Goal: Information Seeking & Learning: Learn about a topic

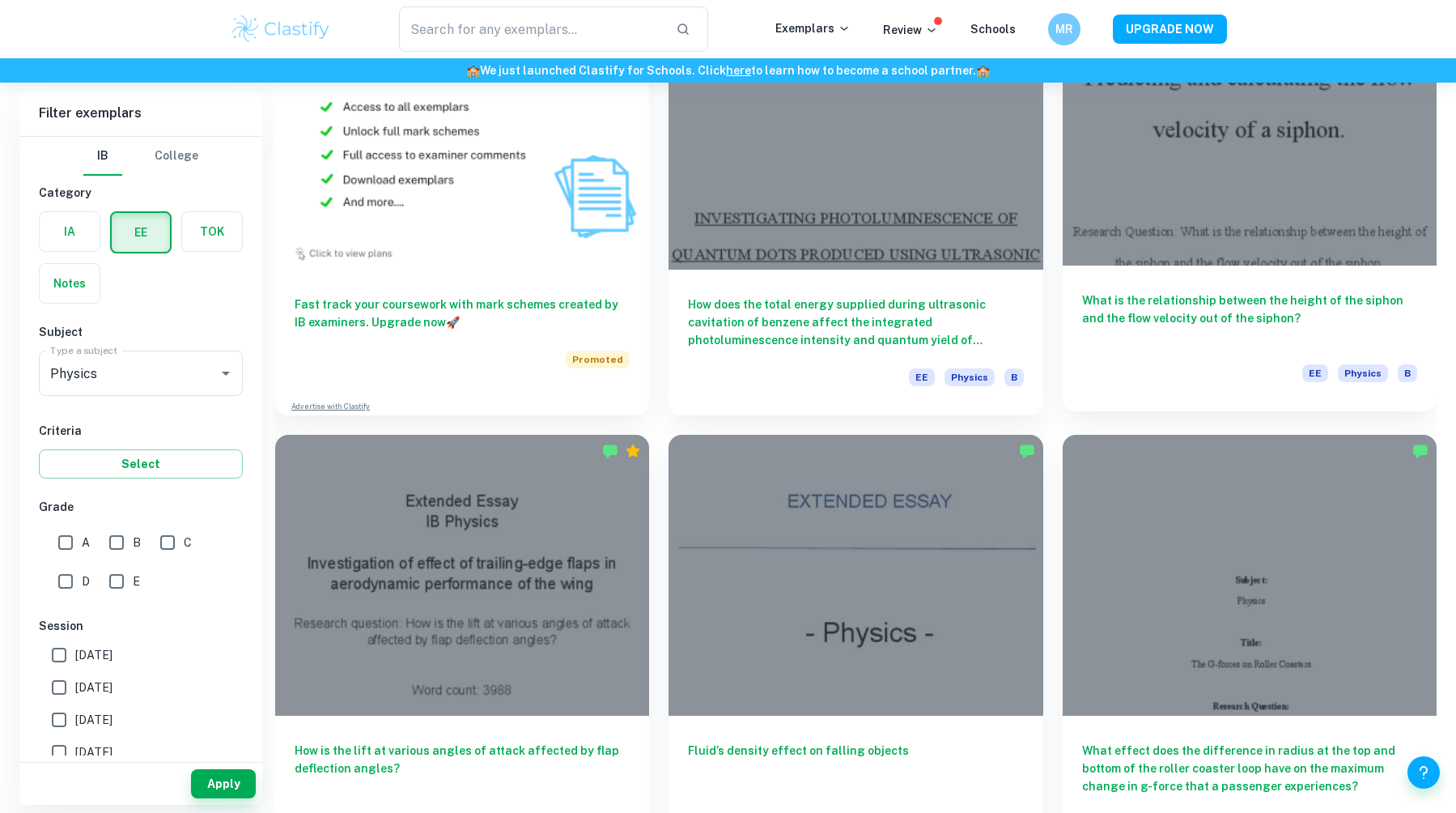
scroll to position [1538, 0]
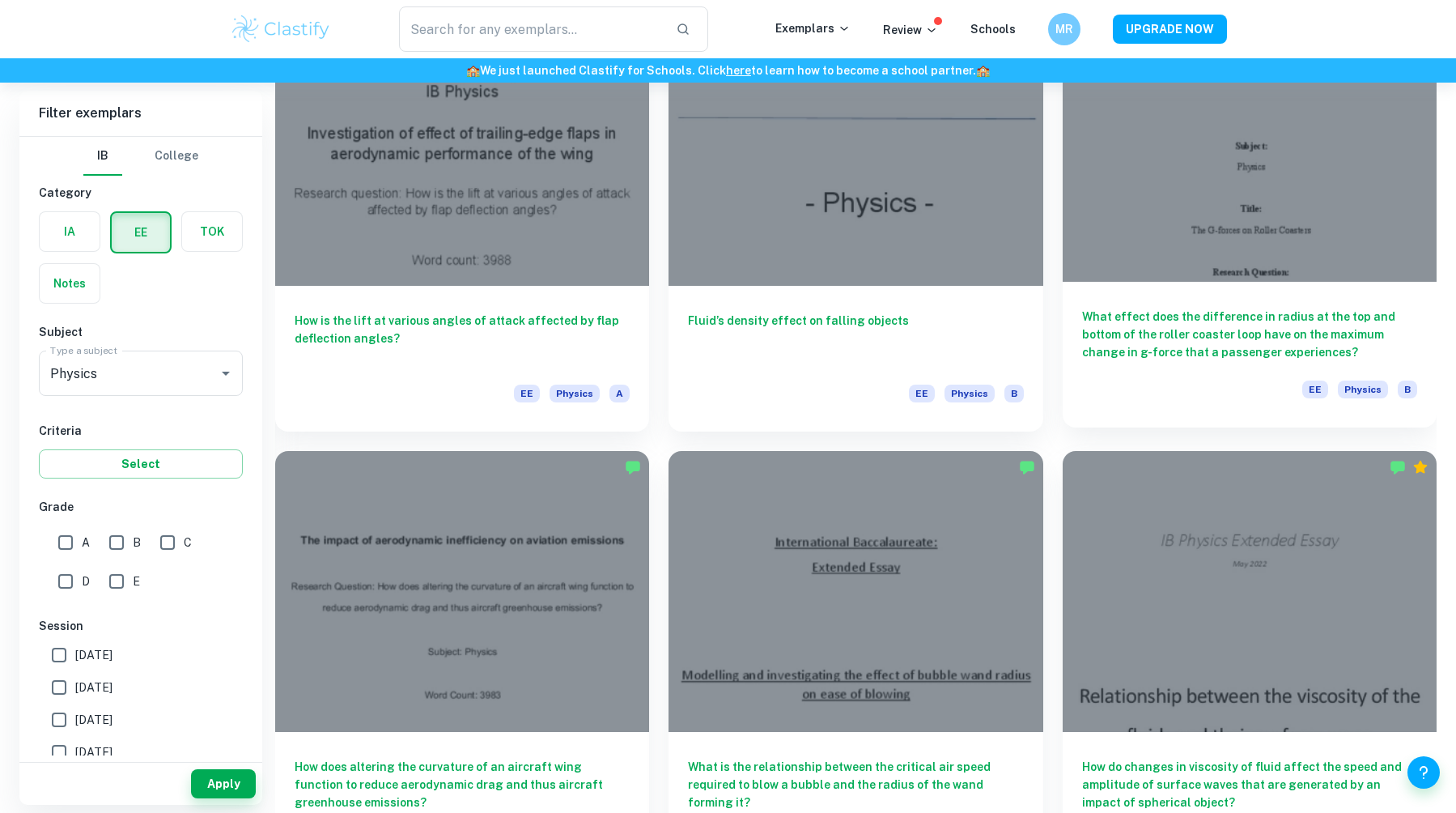
click at [1194, 235] on div at bounding box center [1249, 141] width 374 height 281
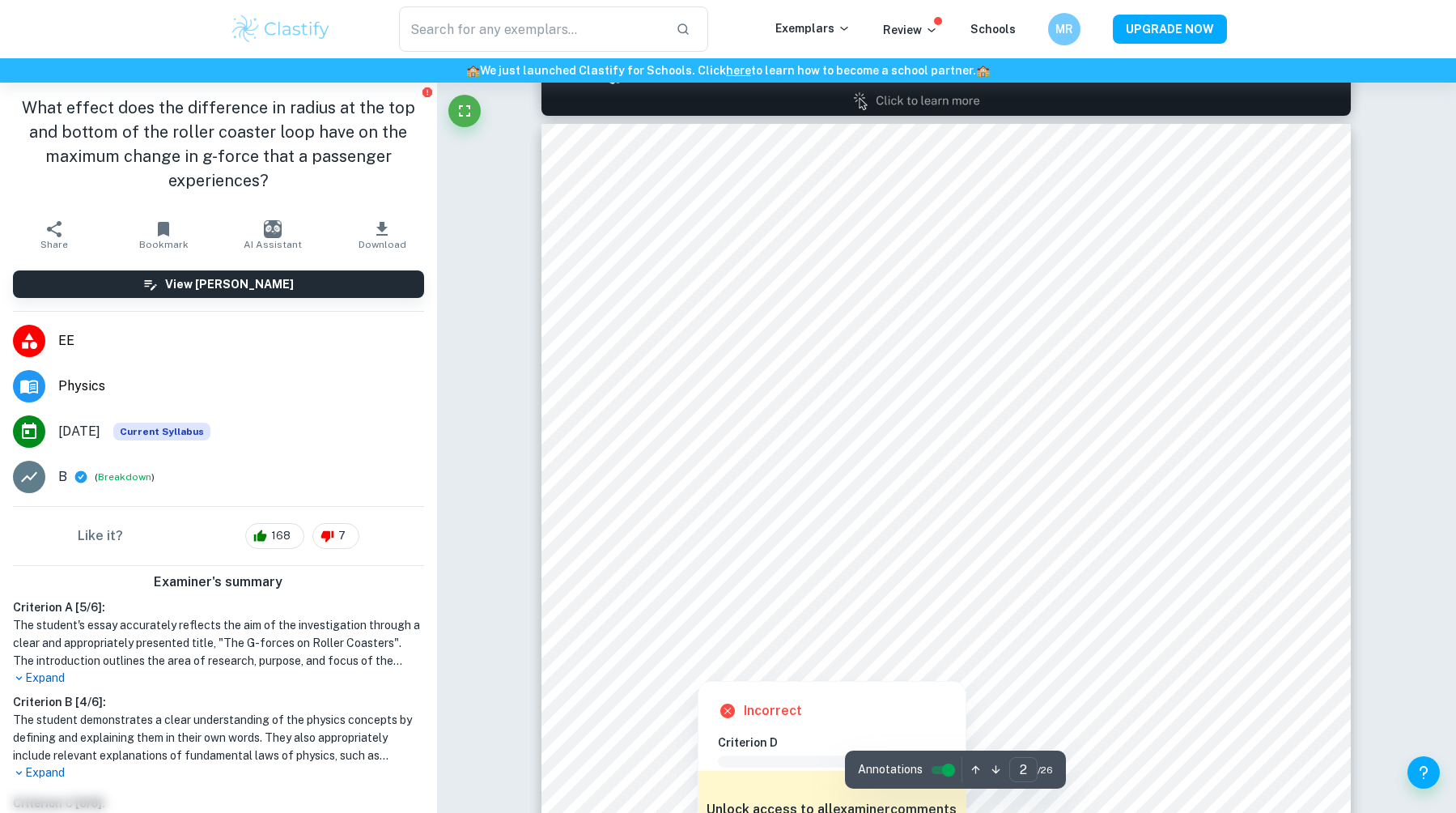
scroll to position [1135, 0]
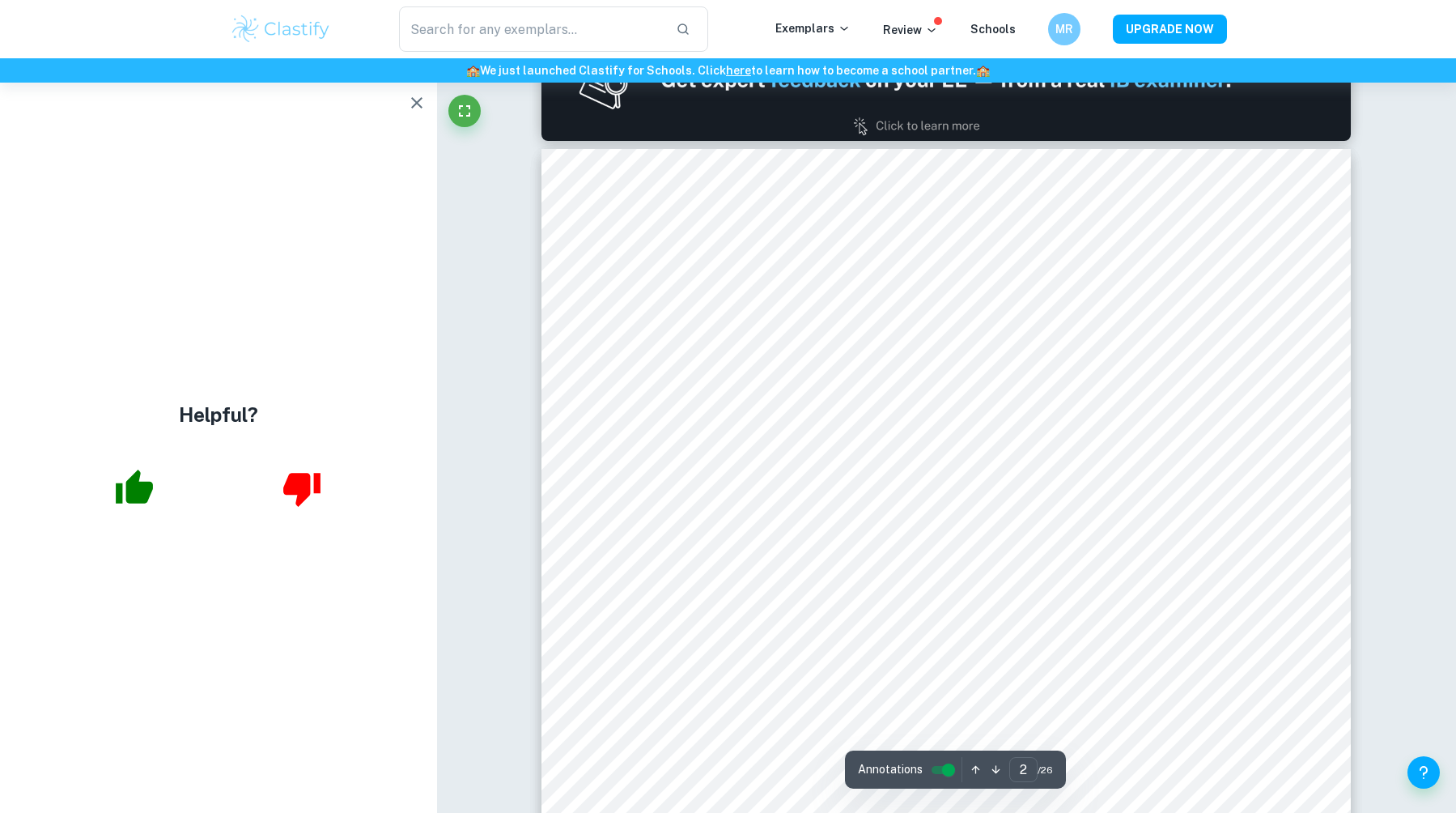
click at [409, 102] on icon "button" at bounding box center [417, 103] width 19 height 19
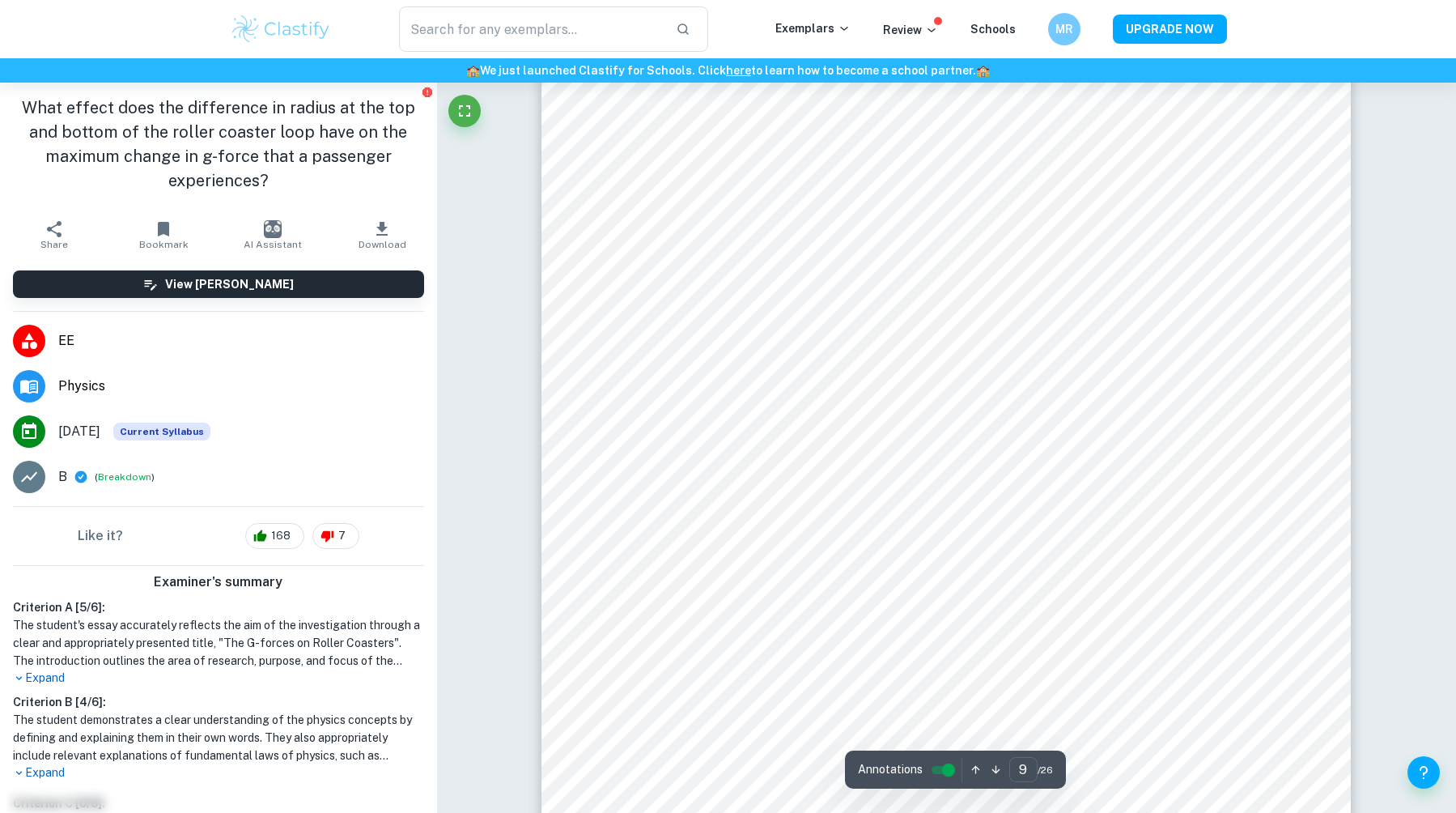
scroll to position [9151, 0]
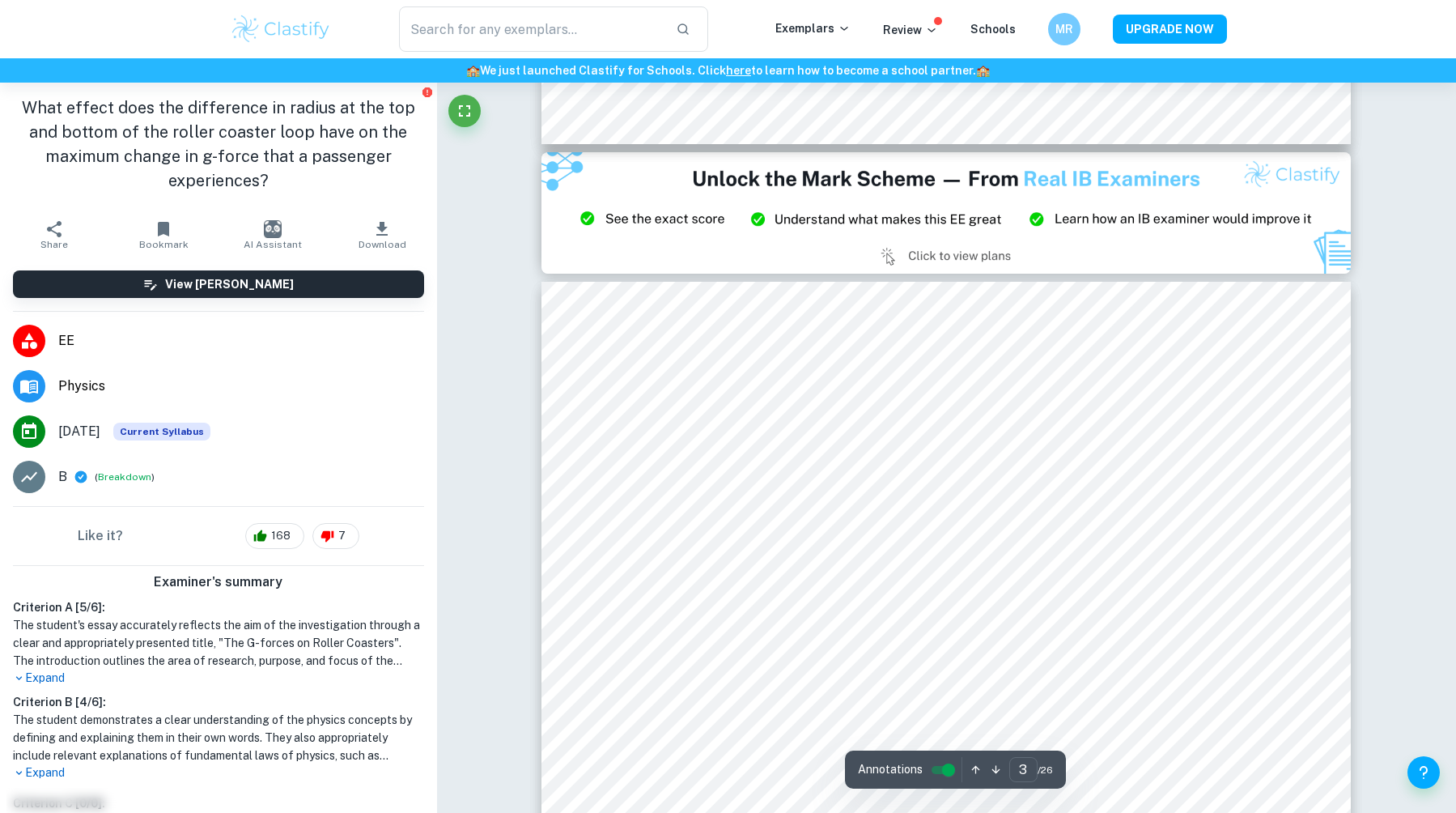
type input "2"
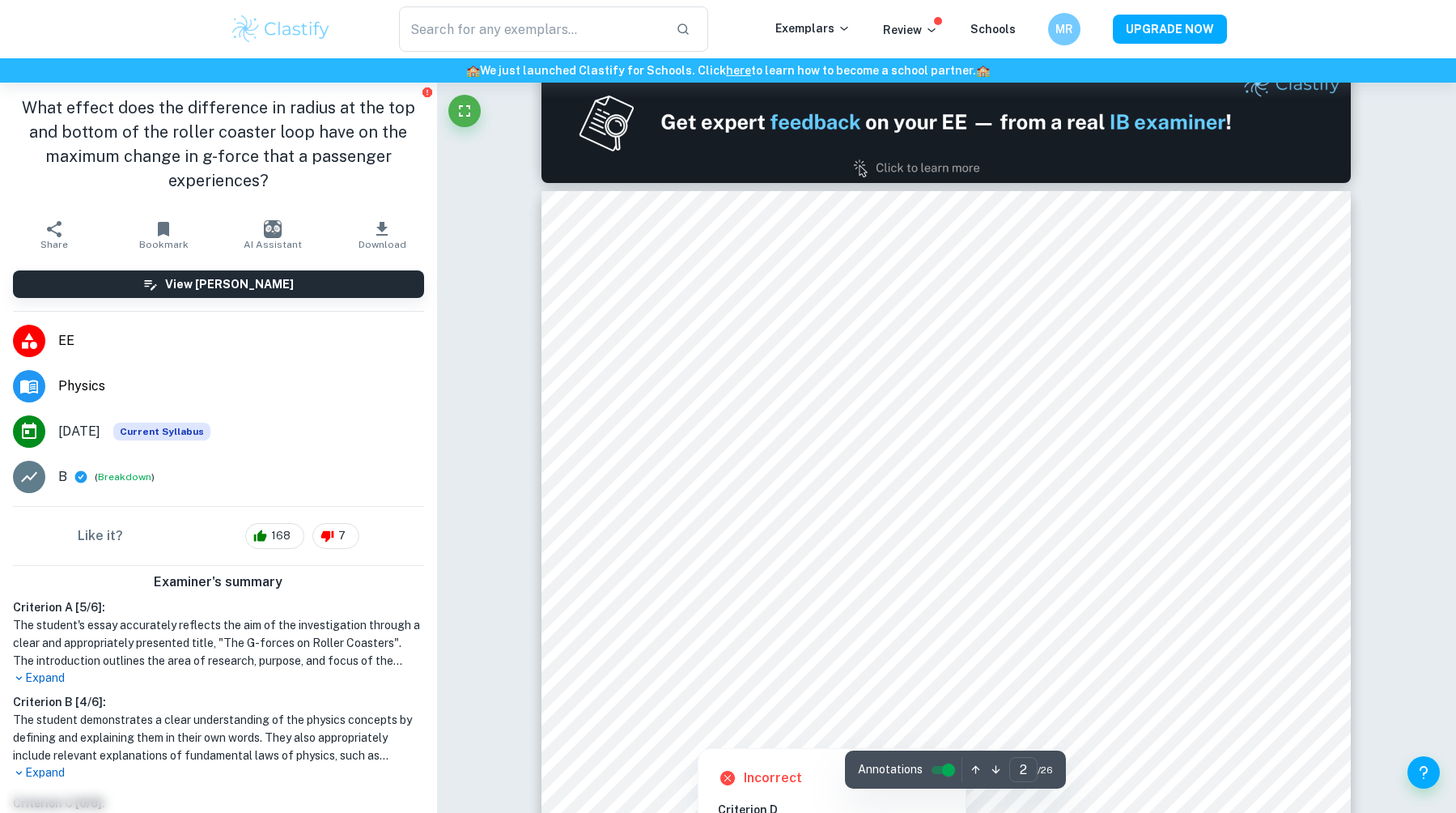
scroll to position [1216, 0]
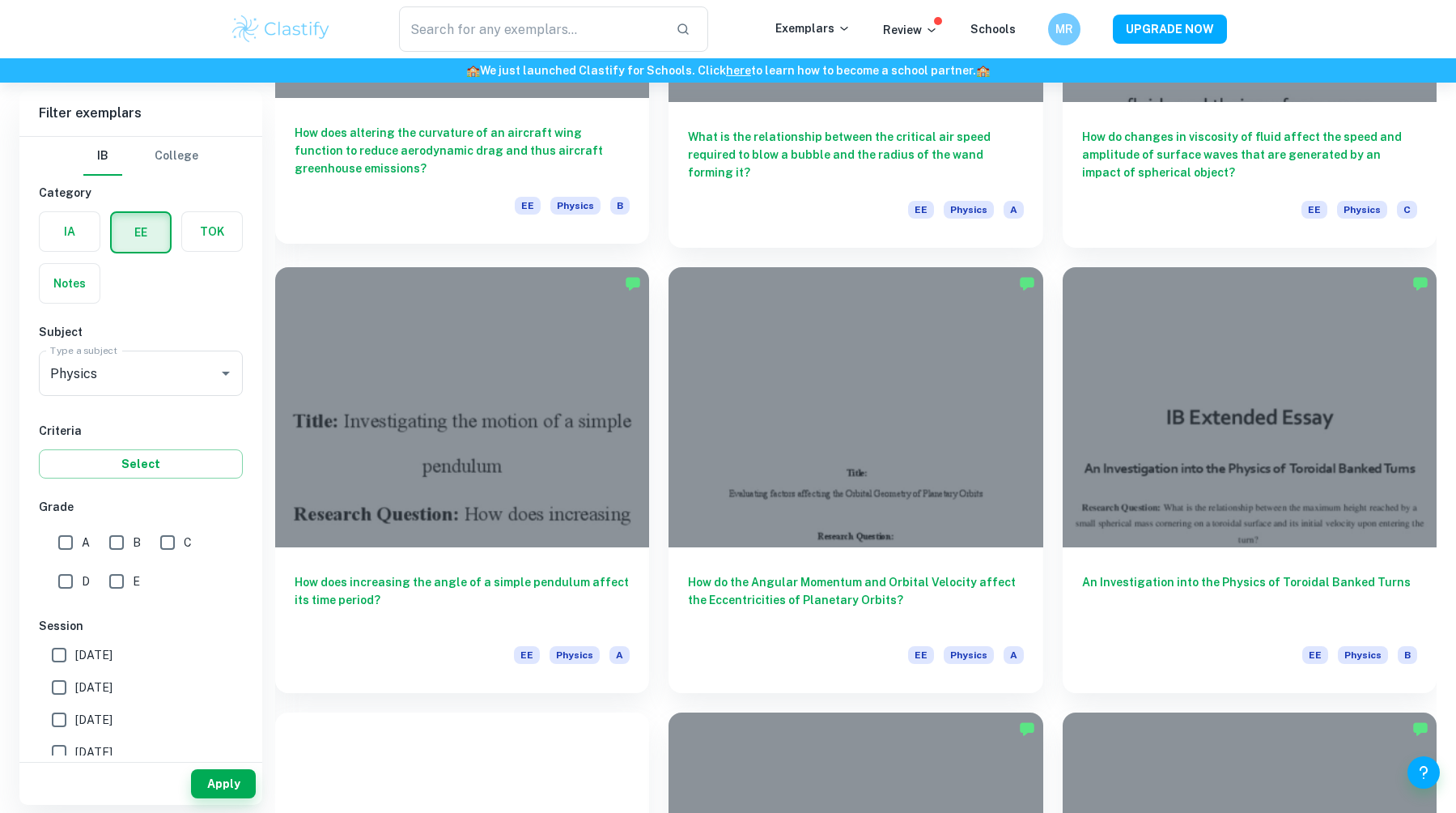
scroll to position [2186, 0]
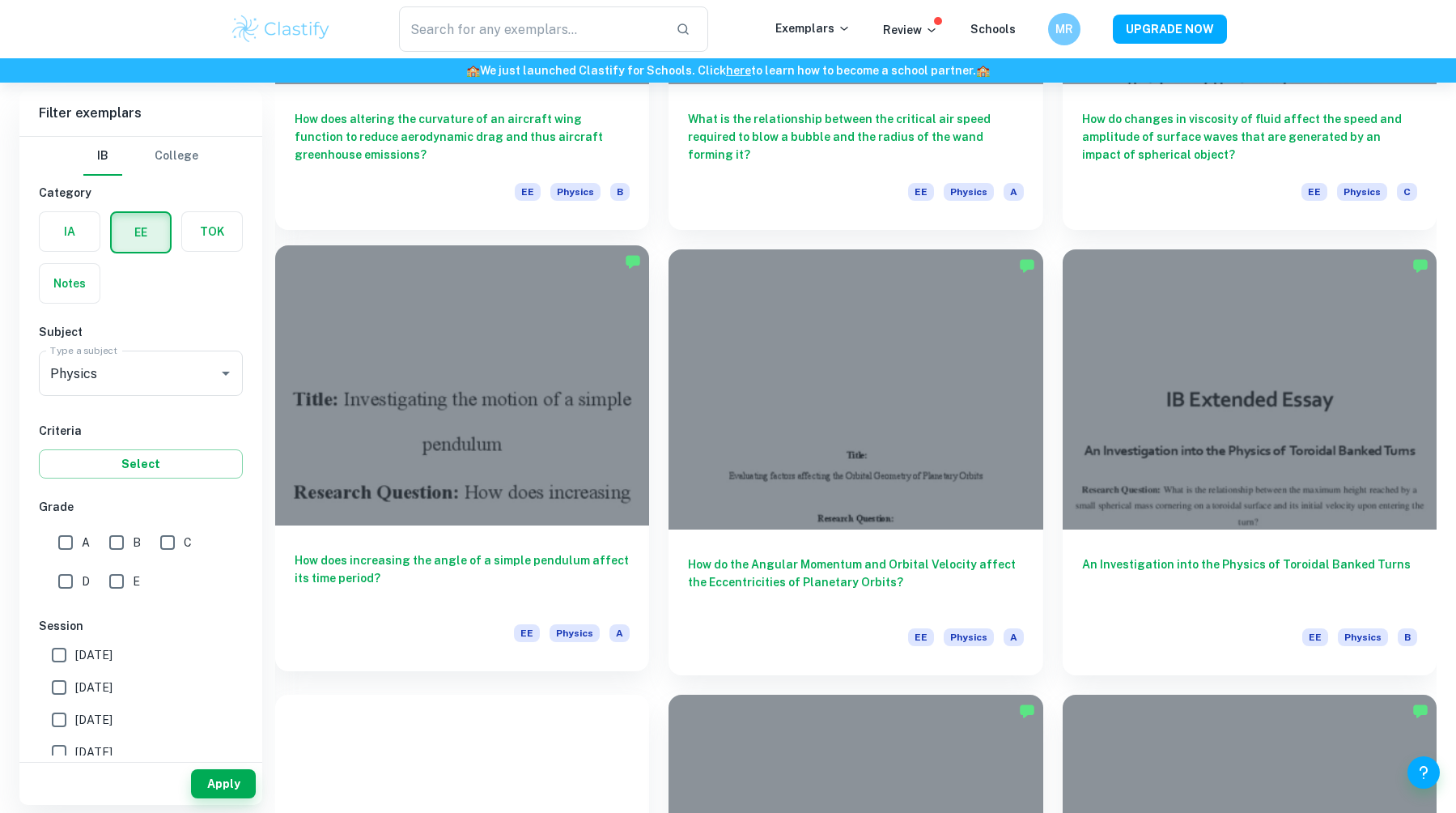
click at [512, 433] on div at bounding box center [462, 386] width 374 height 281
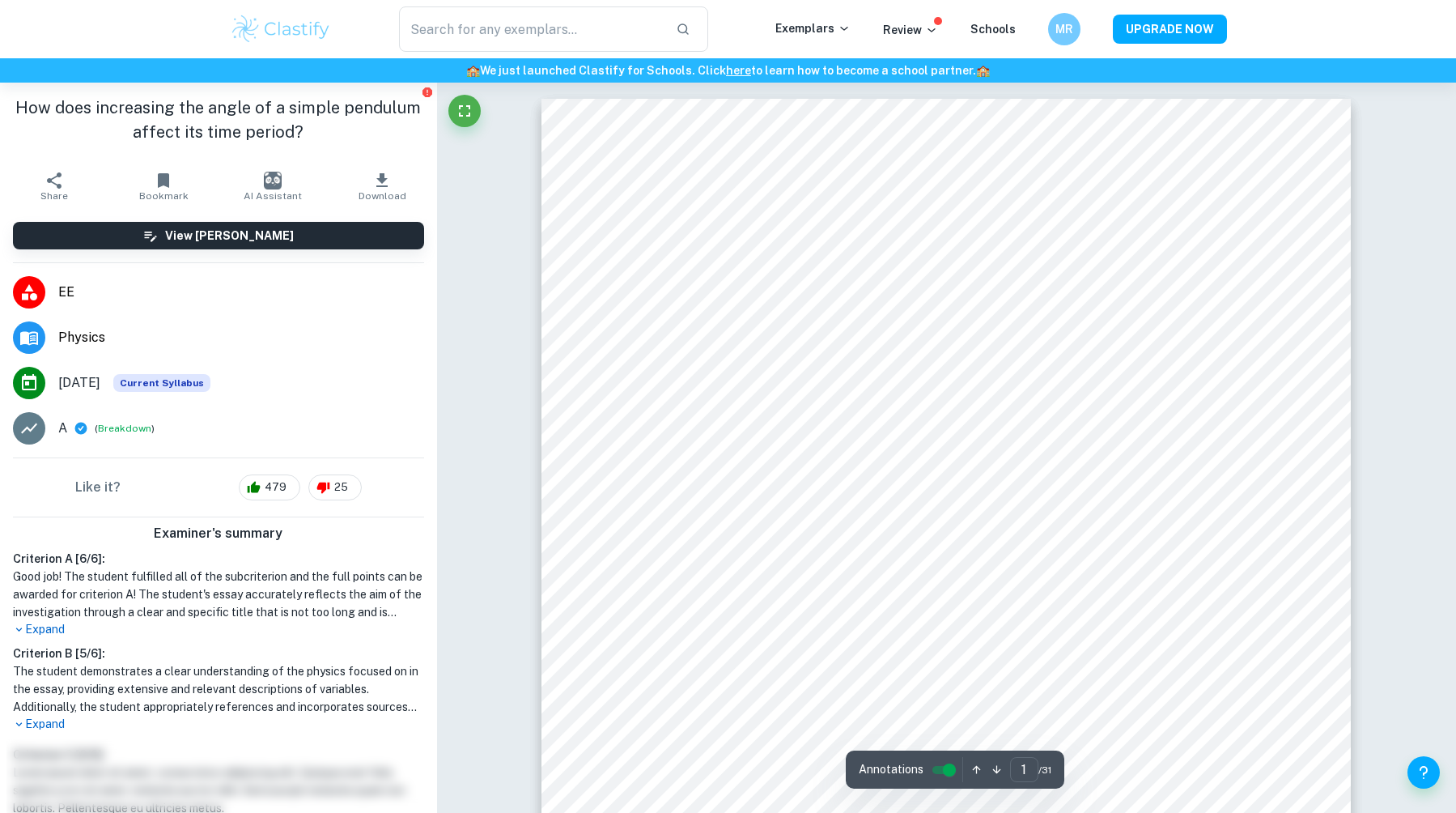
scroll to position [243, 0]
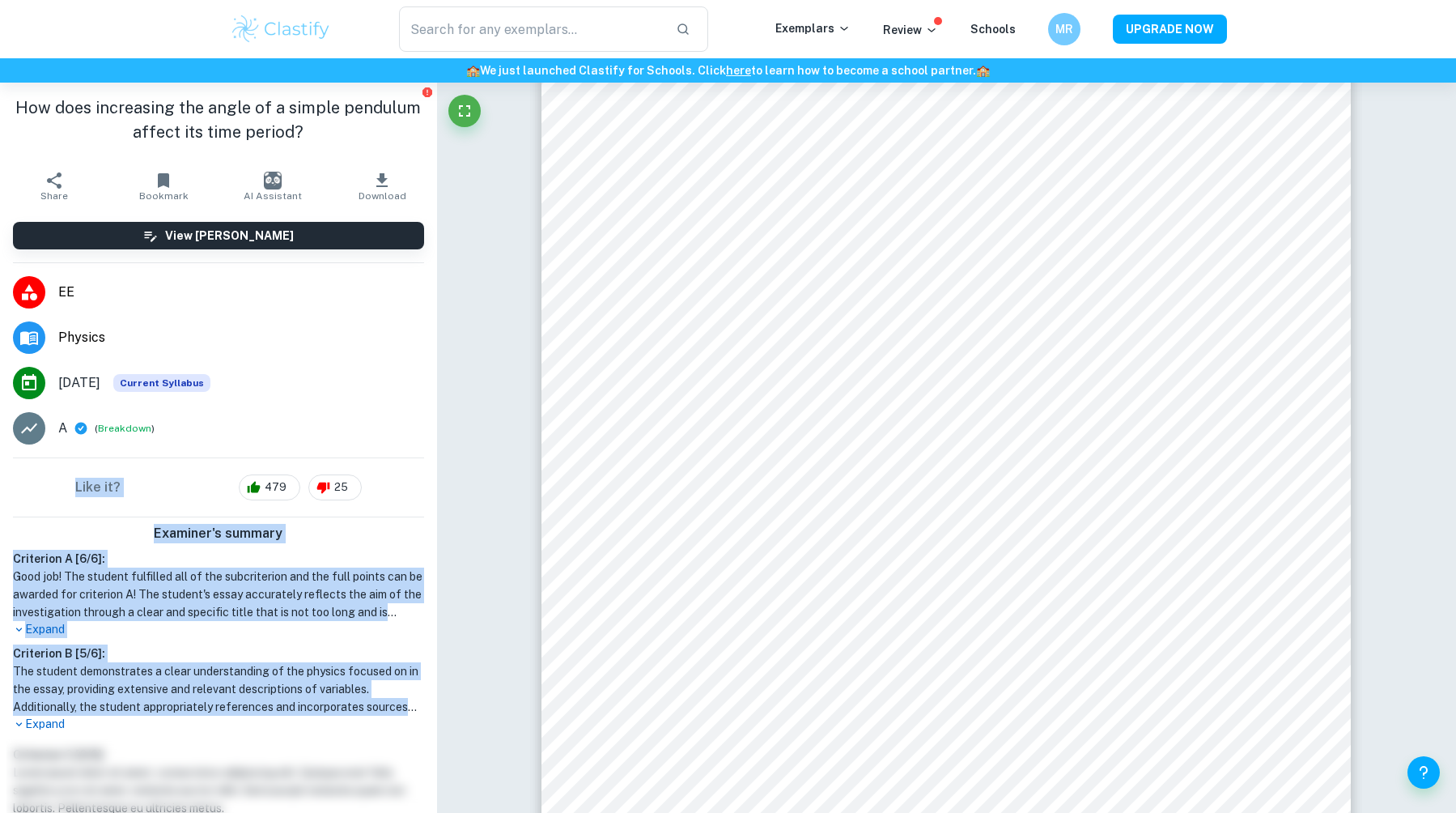
click at [0, 479] on html "We value your privacy We use cookies to enhance your browsing experience, serve…" at bounding box center [728, 164] width 1456 height 813
click at [0, 494] on html "We value your privacy We use cookies to enhance your browsing experience, serve…" at bounding box center [728, 164] width 1456 height 813
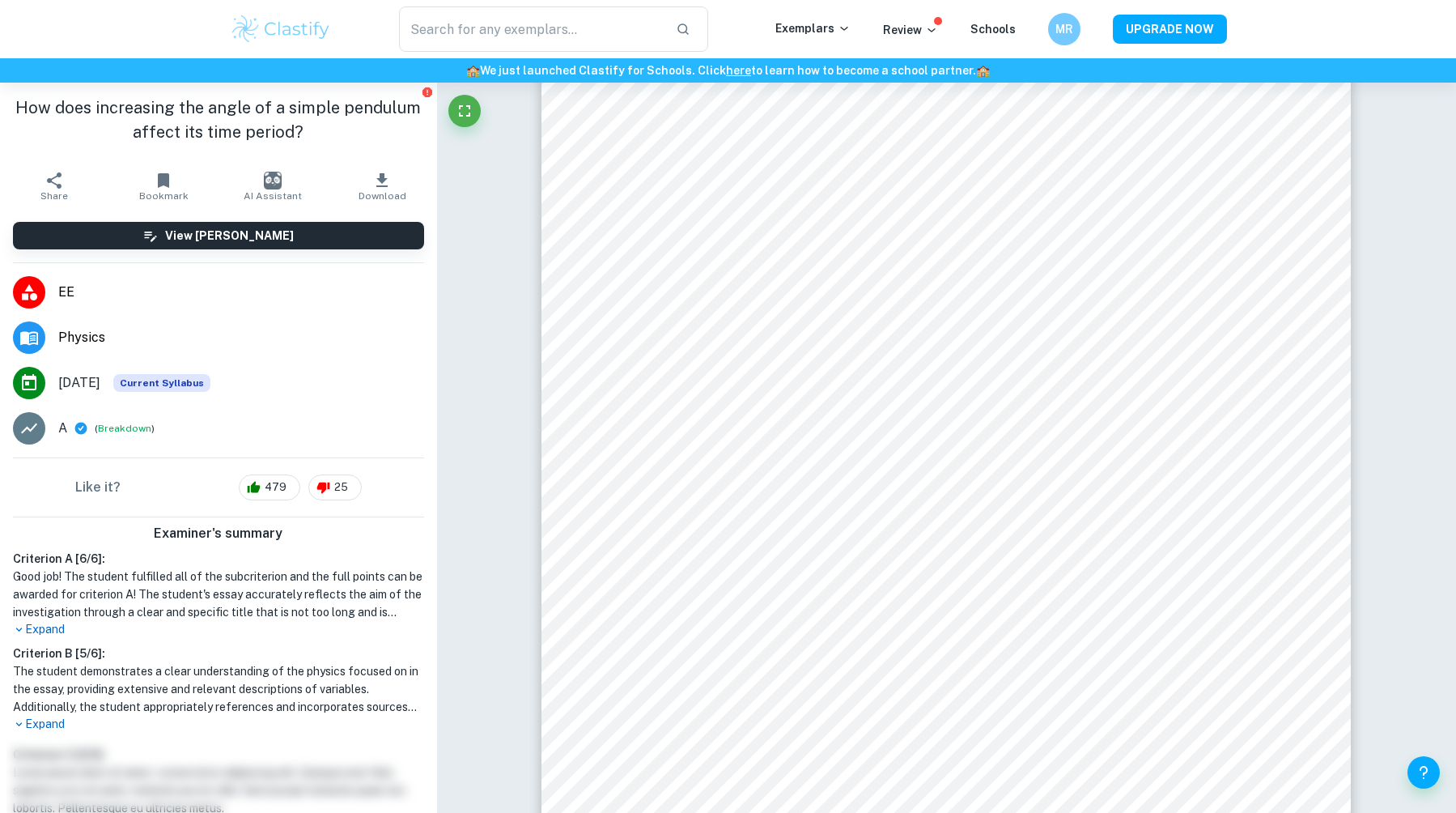
click at [251, 439] on li "A ( Breakdown )" at bounding box center [218, 428] width 437 height 46
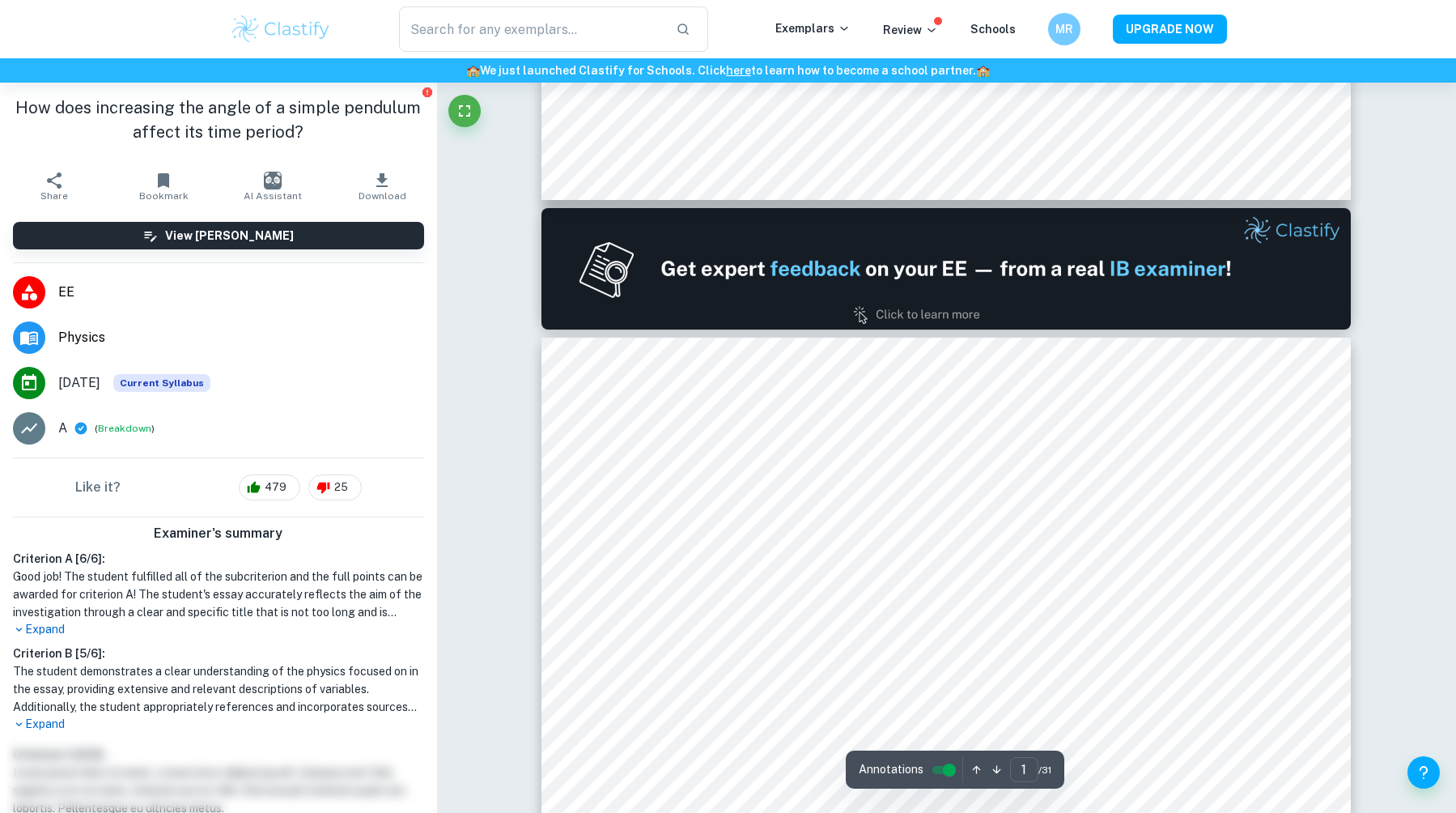
type input "2"
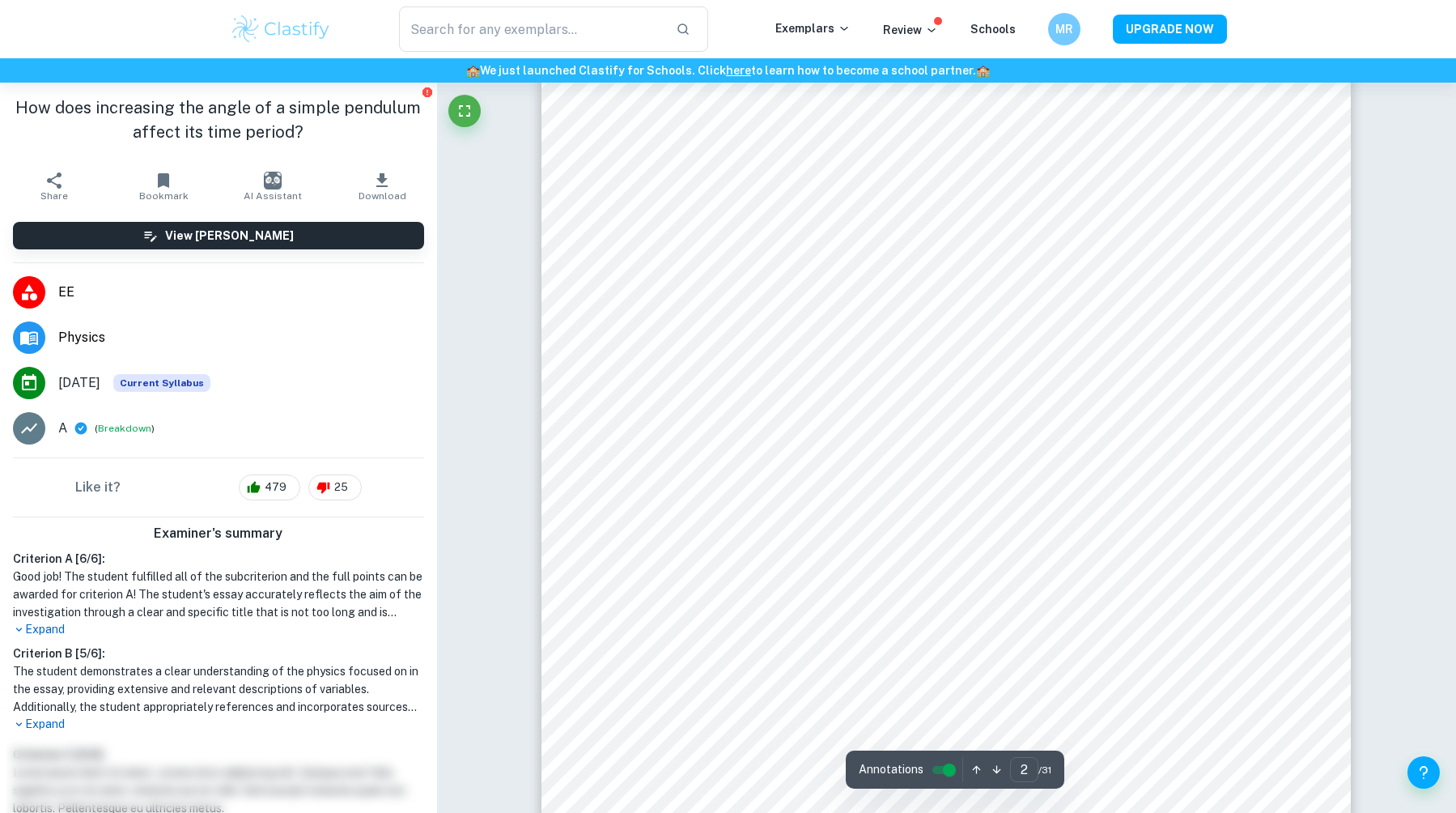
scroll to position [1376, 0]
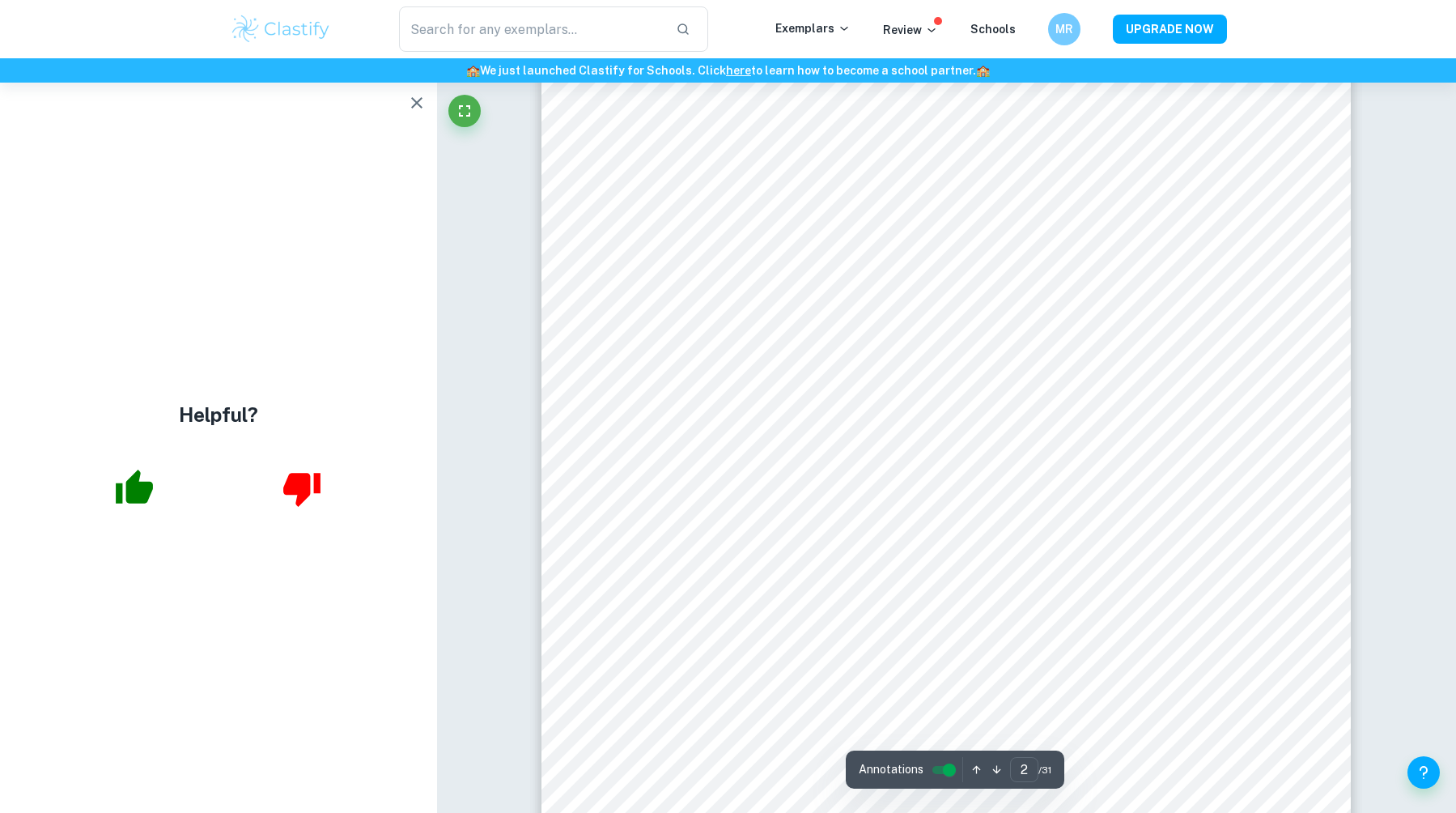
click at [415, 102] on icon "button" at bounding box center [417, 103] width 19 height 19
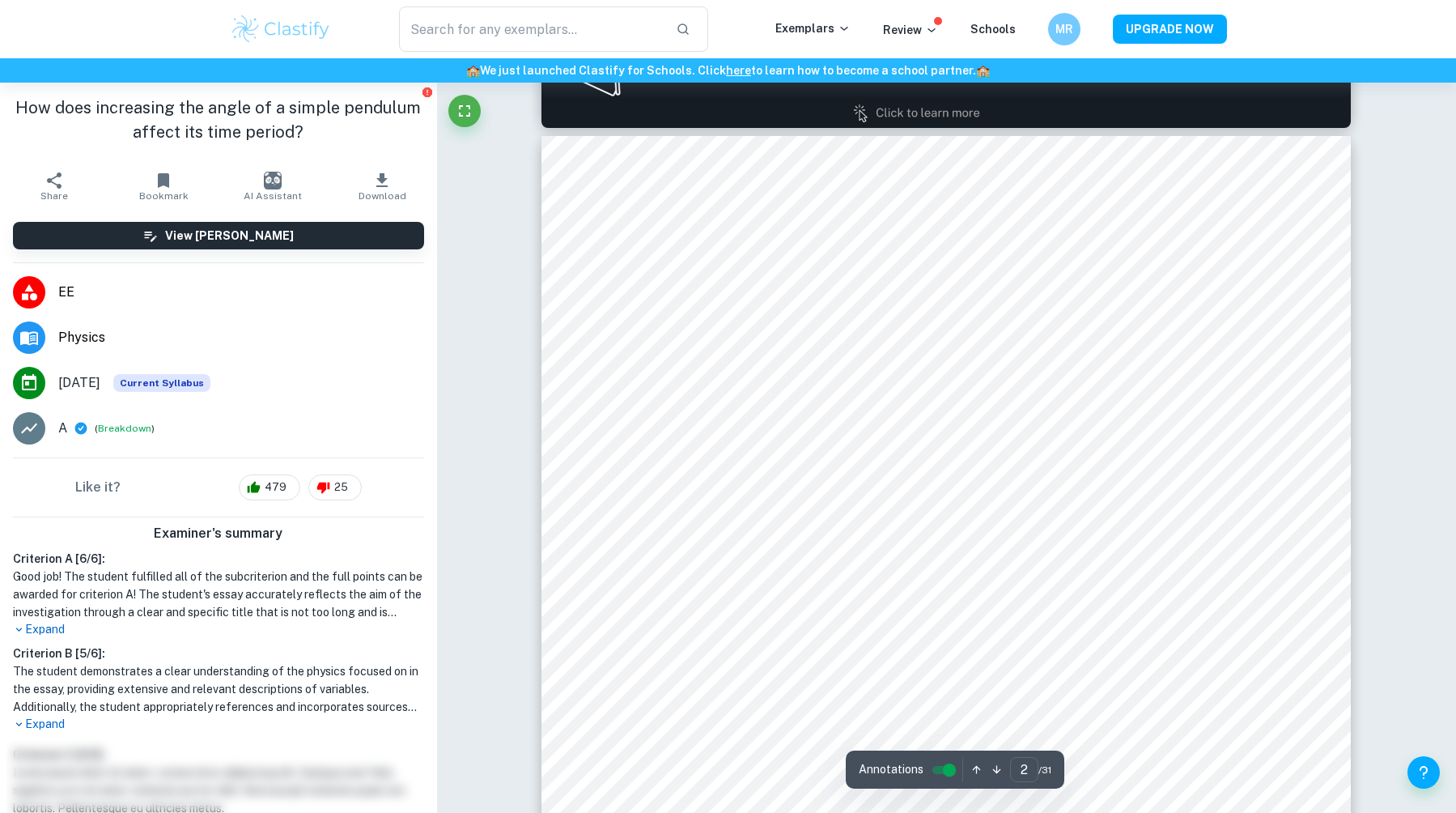
scroll to position [1134, 0]
